Goal: Navigation & Orientation: Understand site structure

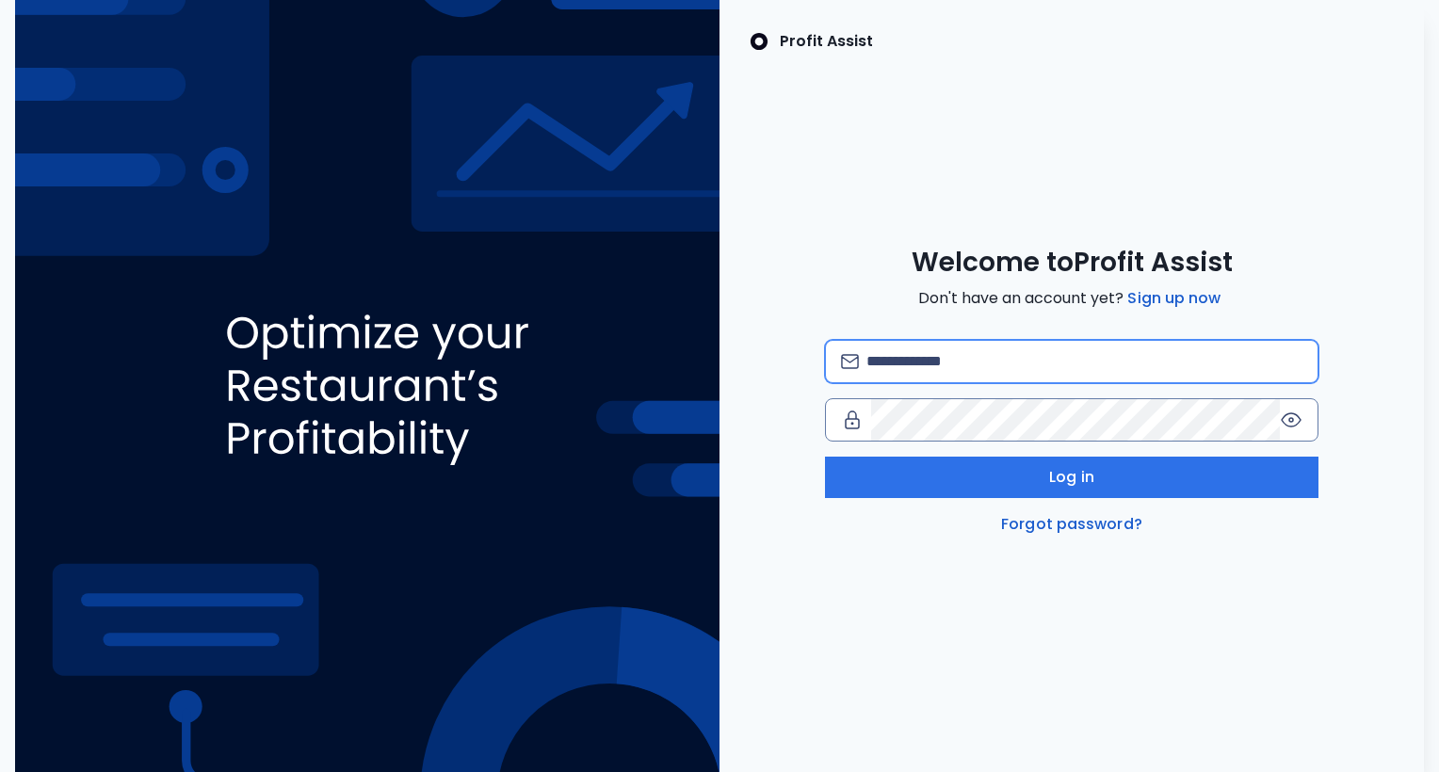
click at [888, 375] on input "email" at bounding box center [1084, 361] width 436 height 41
type input "**********"
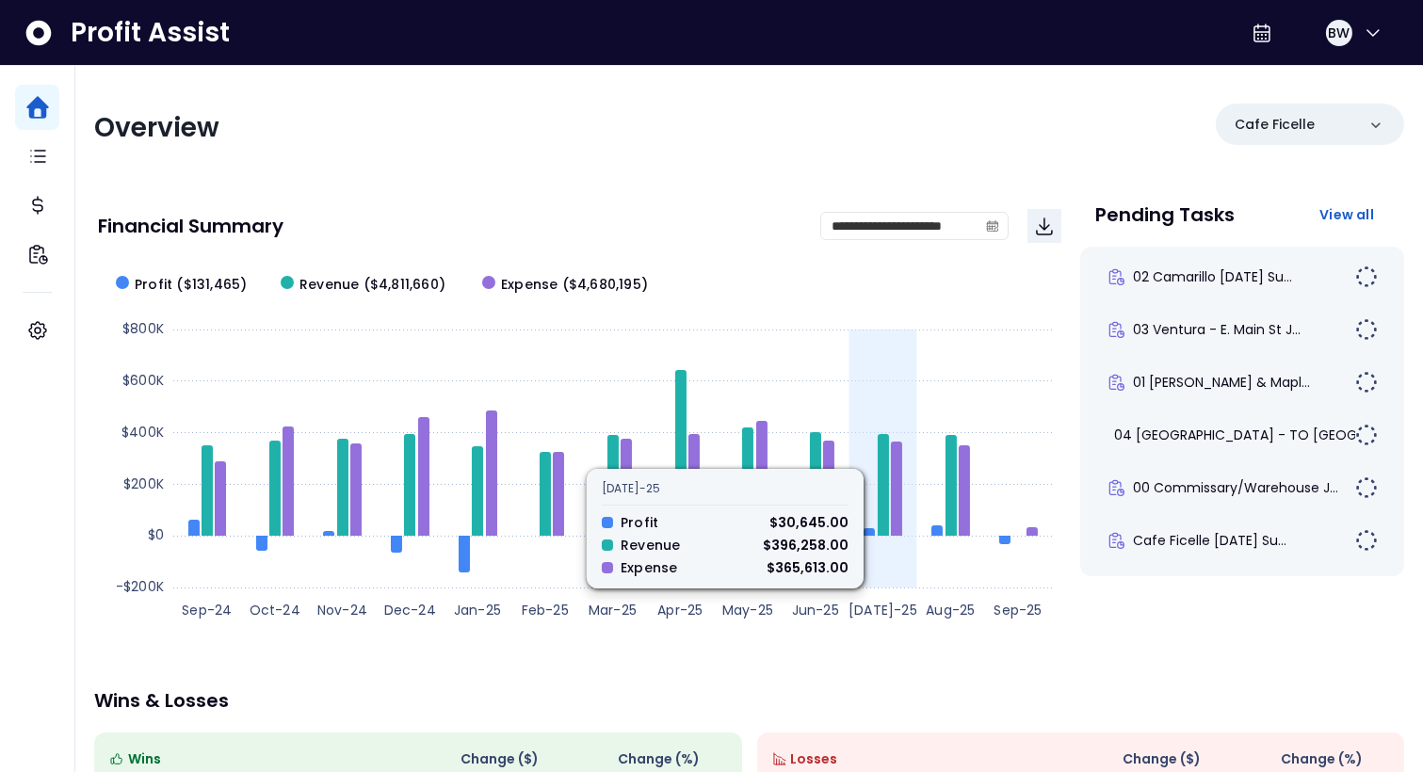
click at [882, 444] on icon at bounding box center [883, 485] width 11 height 102
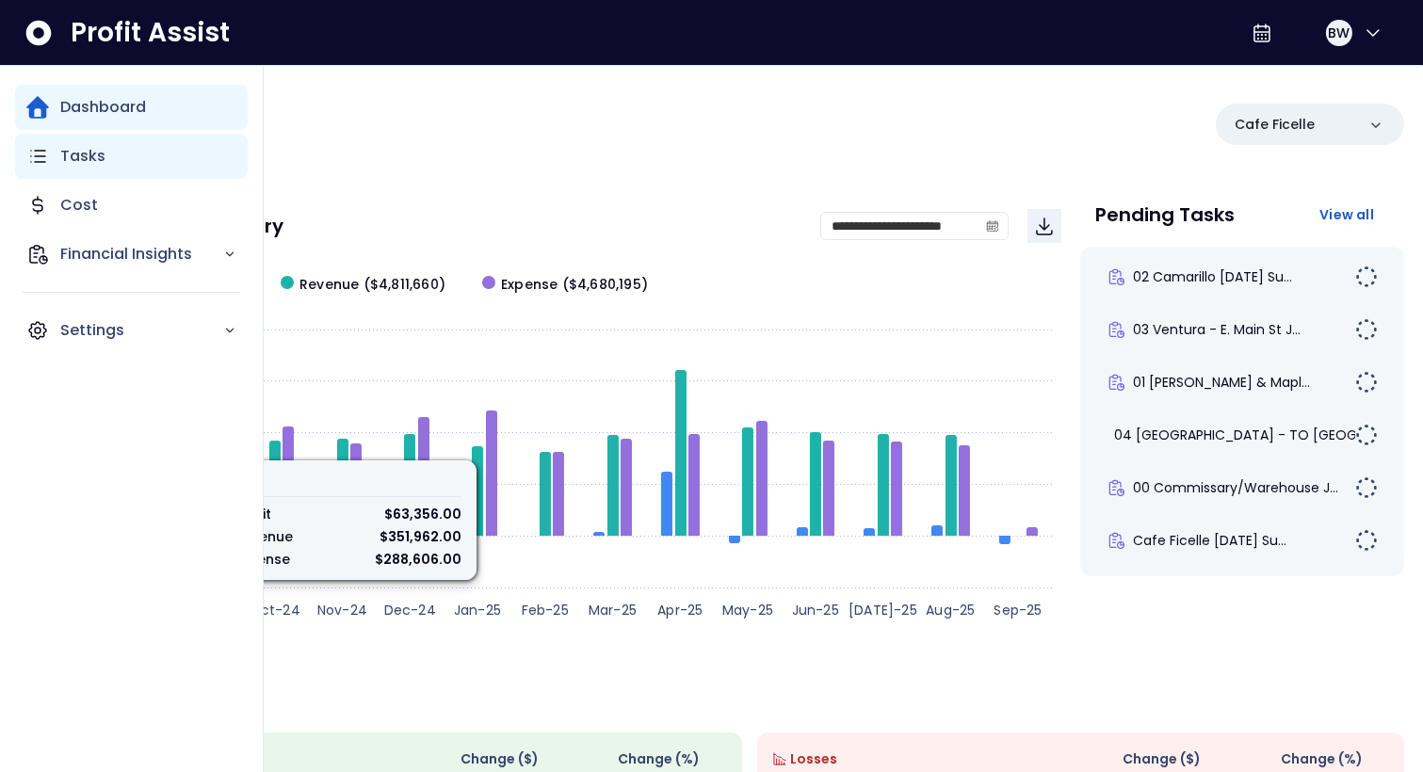
click at [32, 141] on div "Tasks" at bounding box center [131, 156] width 233 height 45
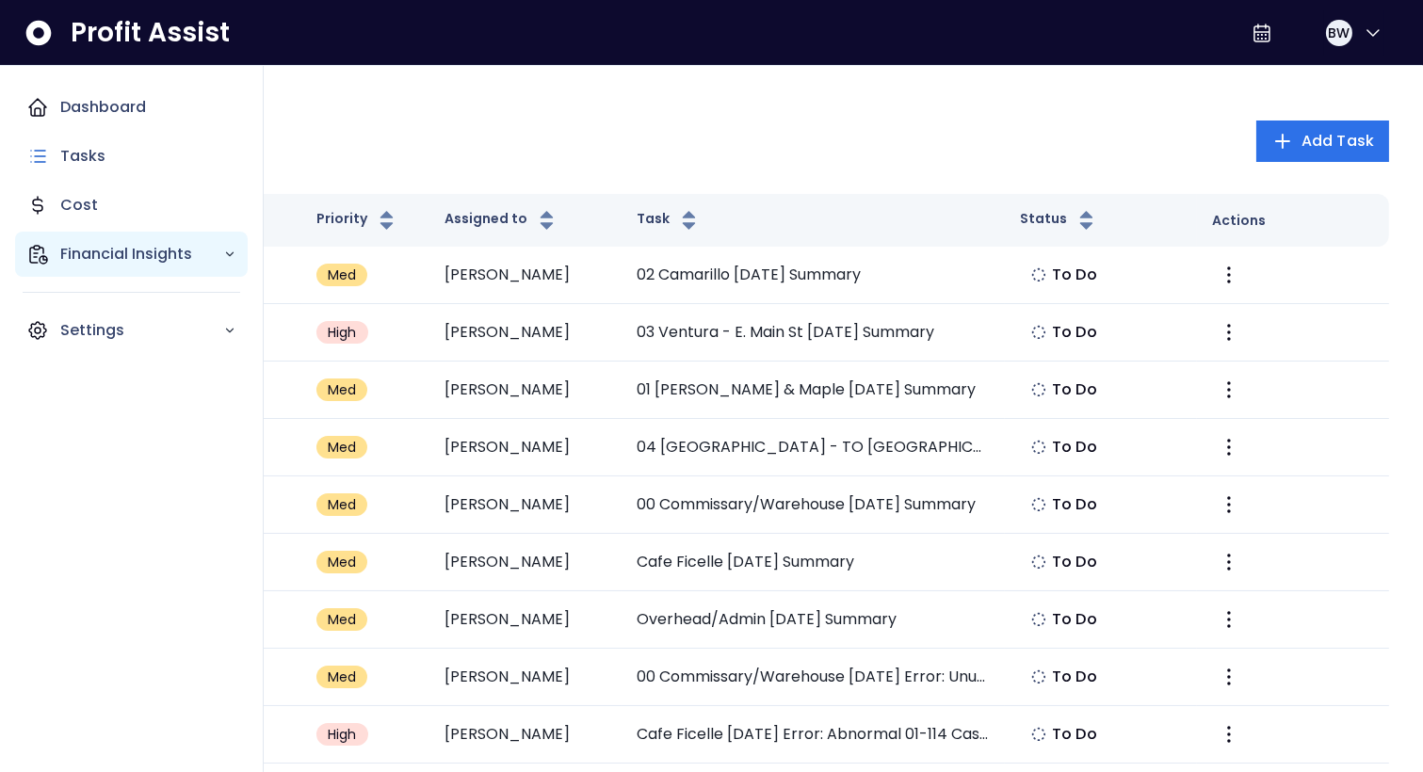
click at [90, 260] on p "Financial Insights" at bounding box center [141, 254] width 163 height 23
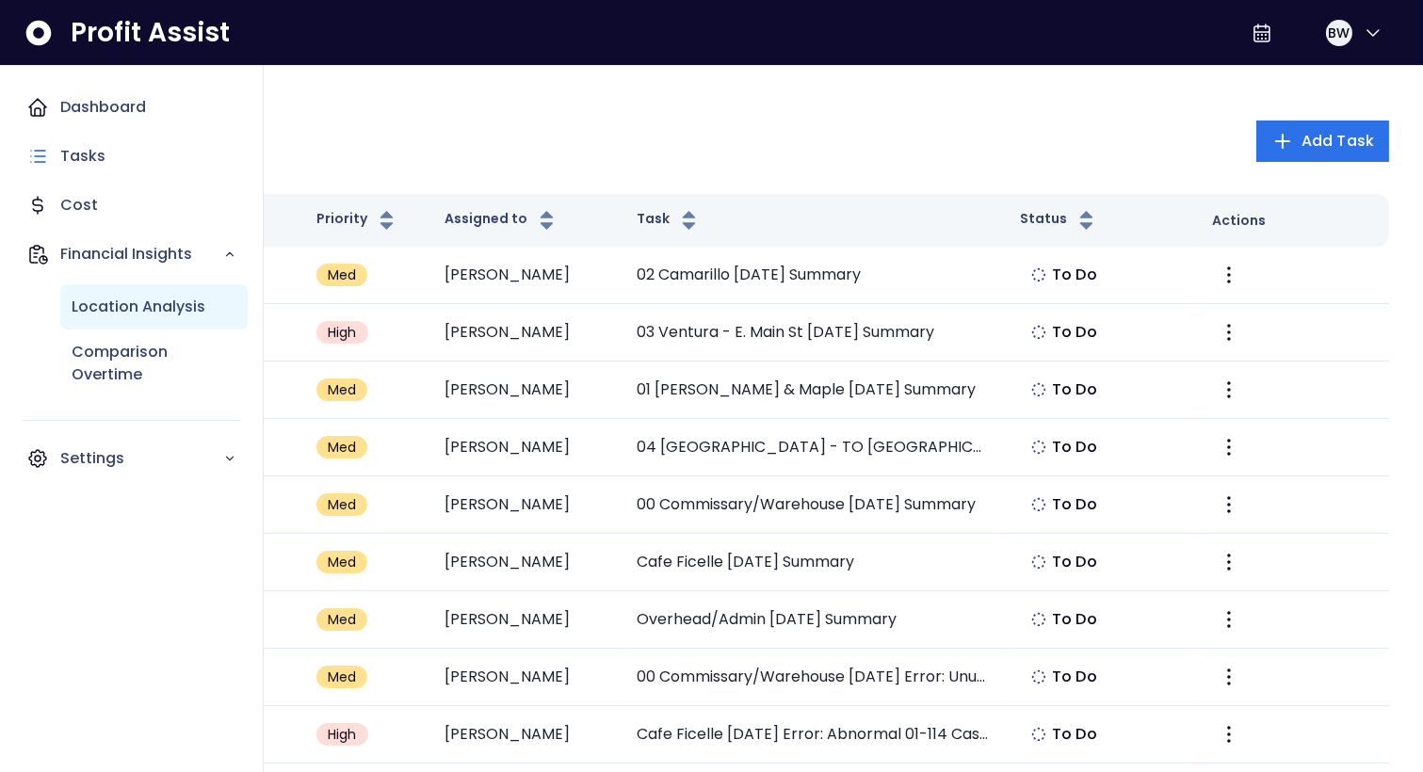
click at [122, 312] on p "Location Analysis" at bounding box center [139, 307] width 134 height 23
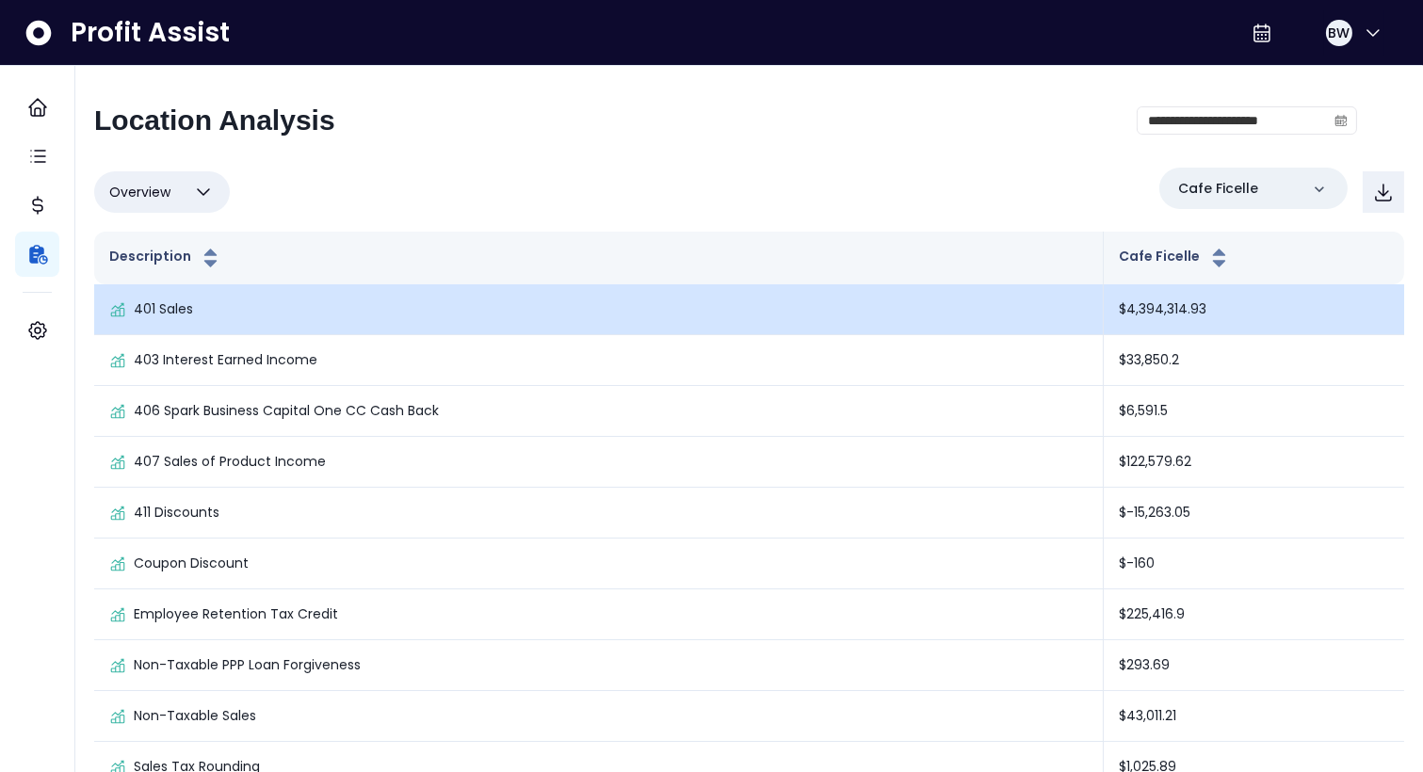
scroll to position [2, 0]
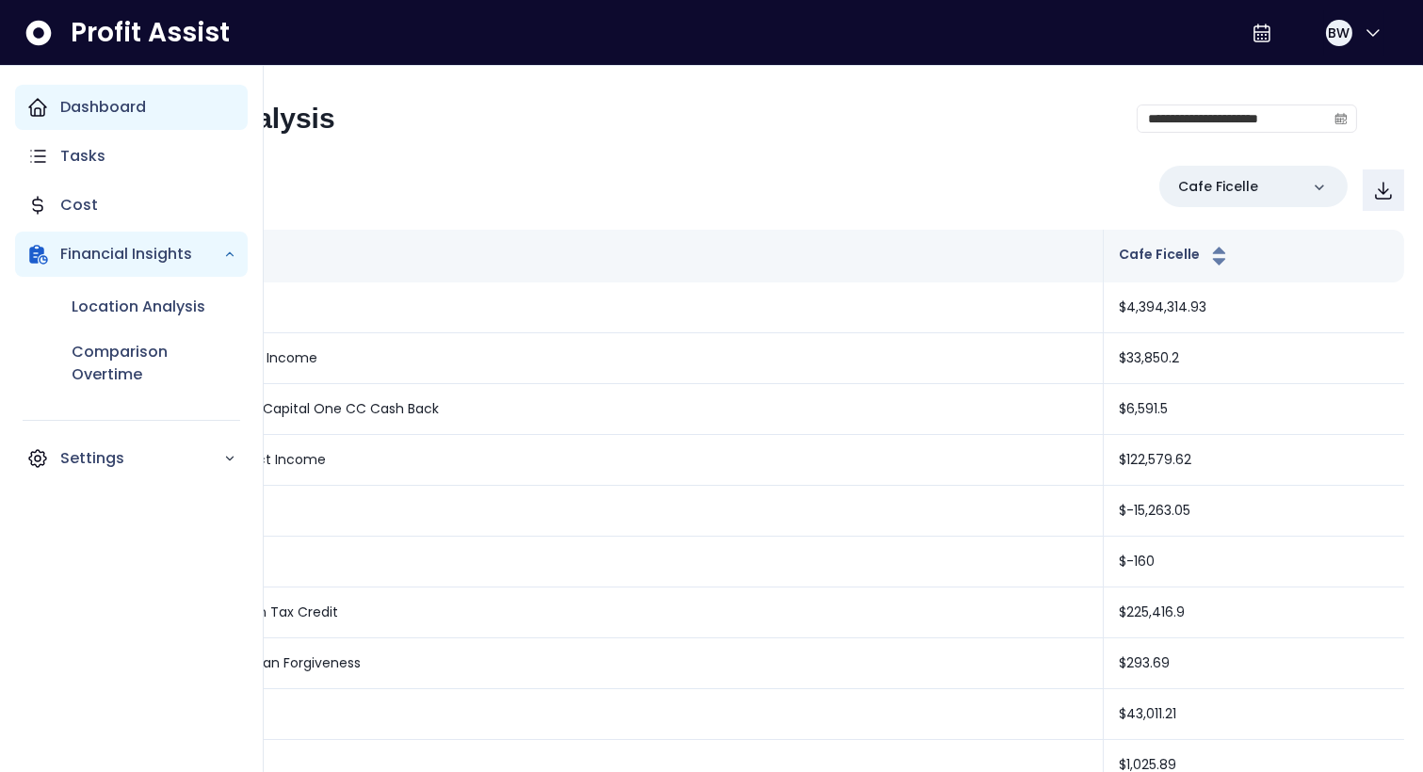
click at [33, 107] on icon "Main navigation" at bounding box center [37, 107] width 23 height 23
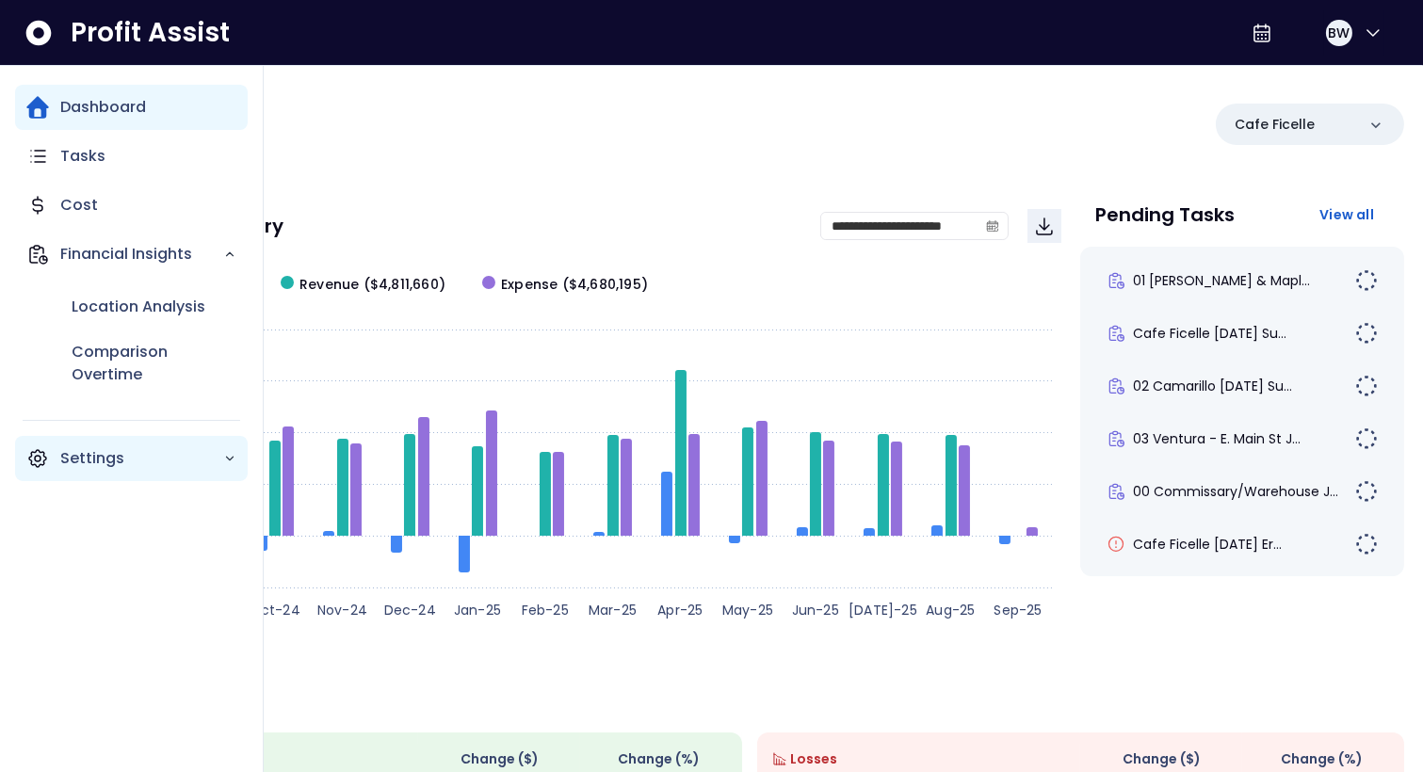
click at [112, 450] on p "Settings" at bounding box center [141, 458] width 163 height 23
